Goal: Navigation & Orientation: Find specific page/section

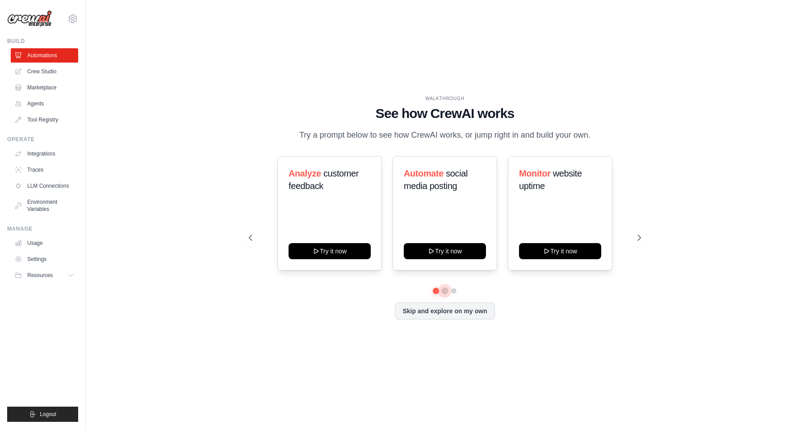
click at [444, 294] on button at bounding box center [445, 290] width 7 height 7
click at [453, 293] on button at bounding box center [453, 290] width 7 height 7
click at [47, 70] on link "Crew Studio" at bounding box center [45, 71] width 67 height 14
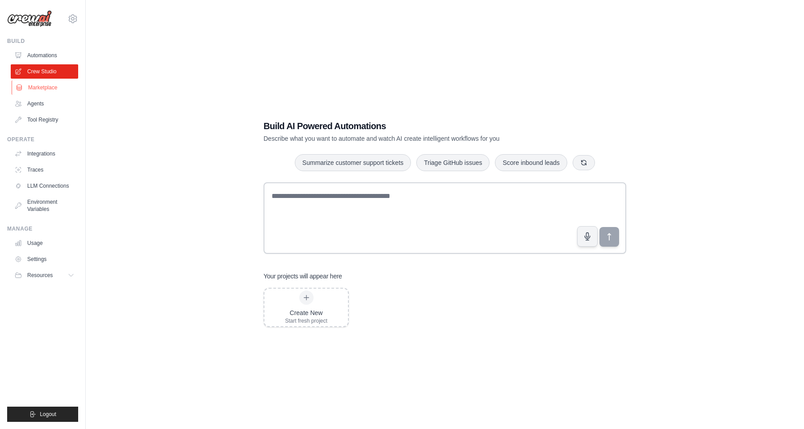
click at [42, 93] on link "Marketplace" at bounding box center [45, 87] width 67 height 14
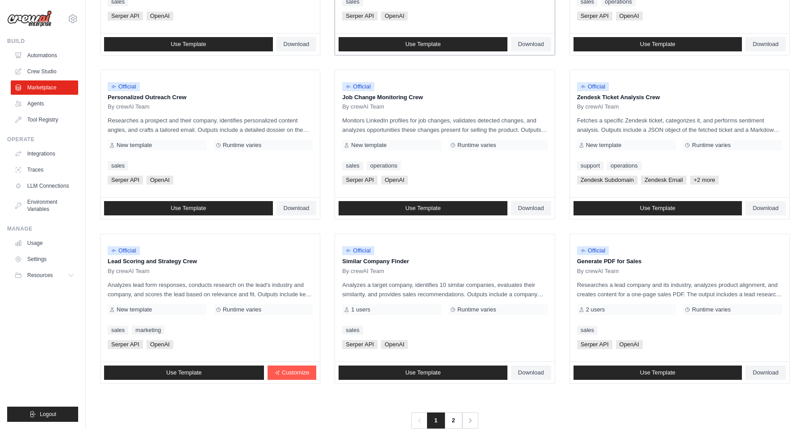
scroll to position [399, 0]
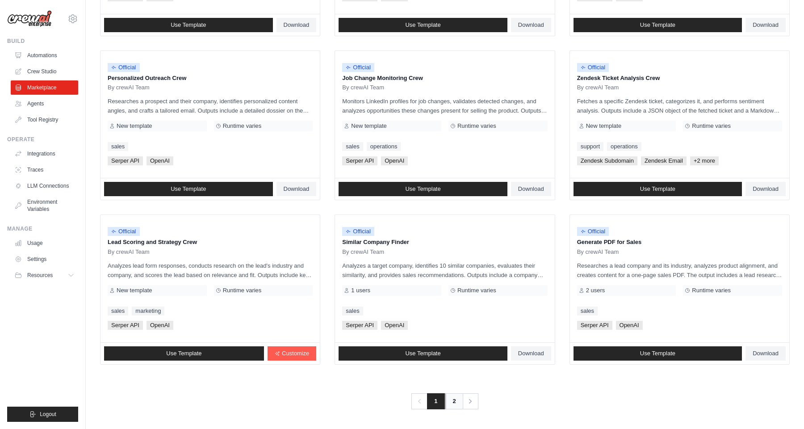
click at [452, 402] on link "2" at bounding box center [455, 401] width 18 height 16
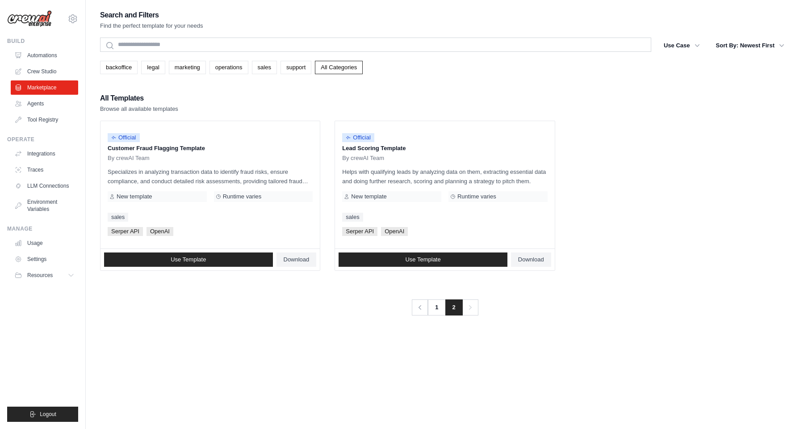
click at [40, 20] on img at bounding box center [29, 18] width 45 height 17
click at [33, 24] on img at bounding box center [29, 18] width 45 height 17
click at [35, 19] on img at bounding box center [29, 18] width 45 height 17
click at [34, 15] on img at bounding box center [29, 18] width 45 height 17
click at [40, 16] on img at bounding box center [29, 18] width 45 height 17
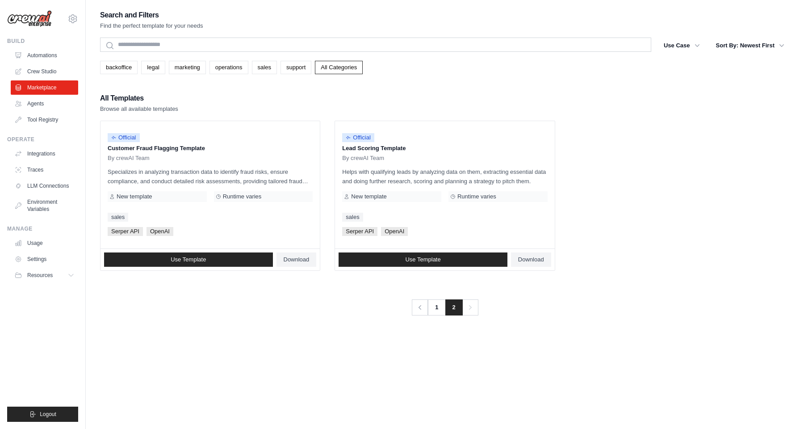
scroll to position [18, 0]
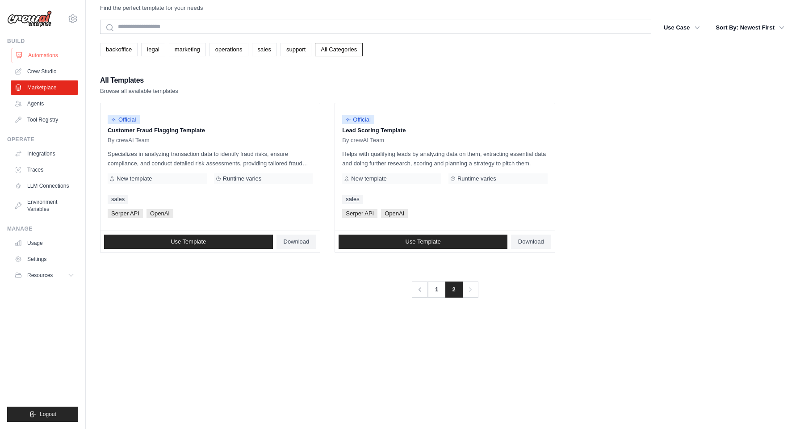
click at [46, 56] on link "Automations" at bounding box center [45, 55] width 67 height 14
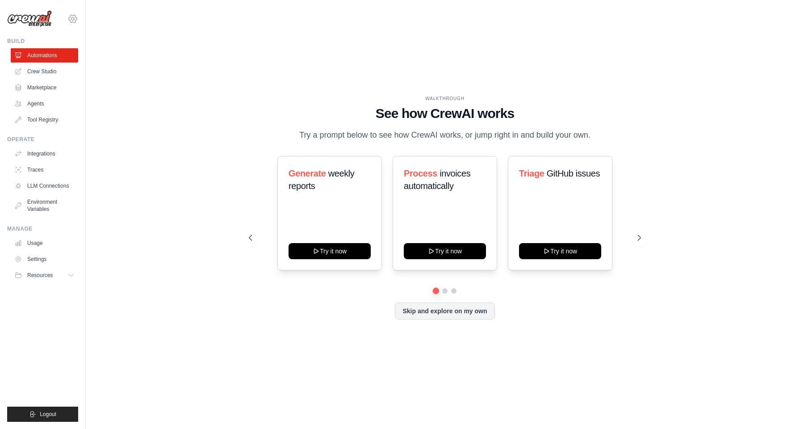
click at [75, 17] on icon at bounding box center [73, 19] width 8 height 8
click at [60, 39] on div "[EMAIL_ADDRESS][DOMAIN_NAME]" at bounding box center [73, 38] width 64 height 9
click at [45, 32] on div "[EMAIL_ADDRESS][DOMAIN_NAME]" at bounding box center [73, 39] width 79 height 20
click at [45, 22] on img at bounding box center [29, 18] width 45 height 17
